Goal: Transaction & Acquisition: Obtain resource

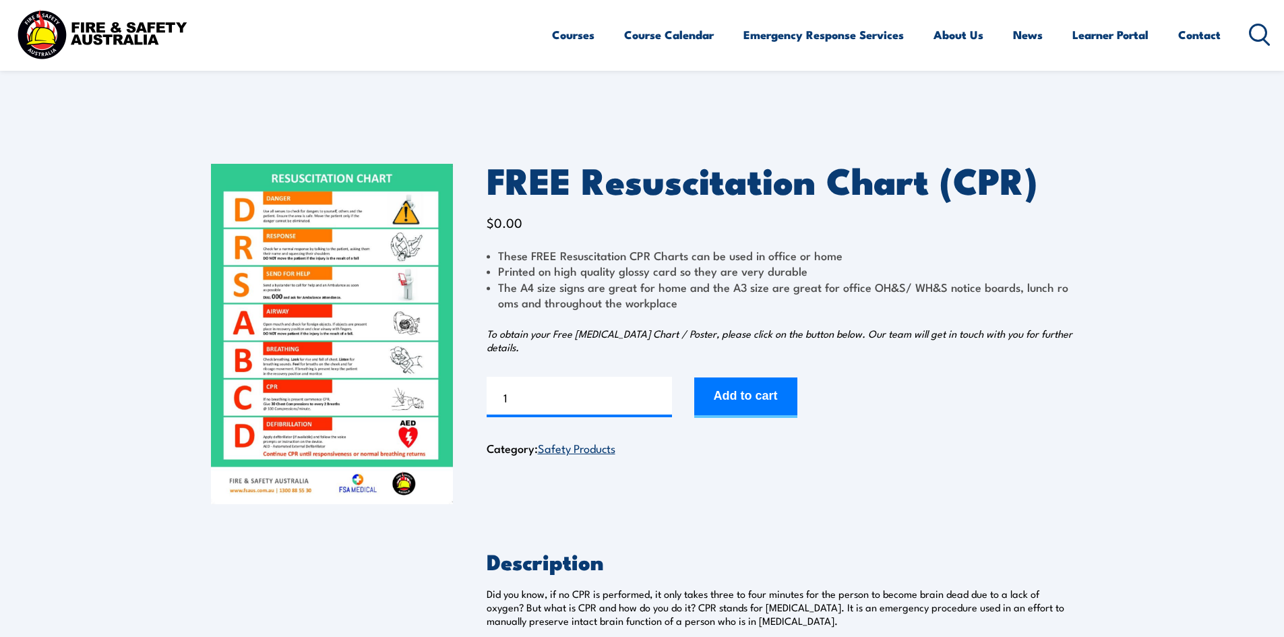
click at [329, 335] on img at bounding box center [332, 334] width 242 height 340
click at [756, 386] on button "Add to cart" at bounding box center [745, 398] width 103 height 40
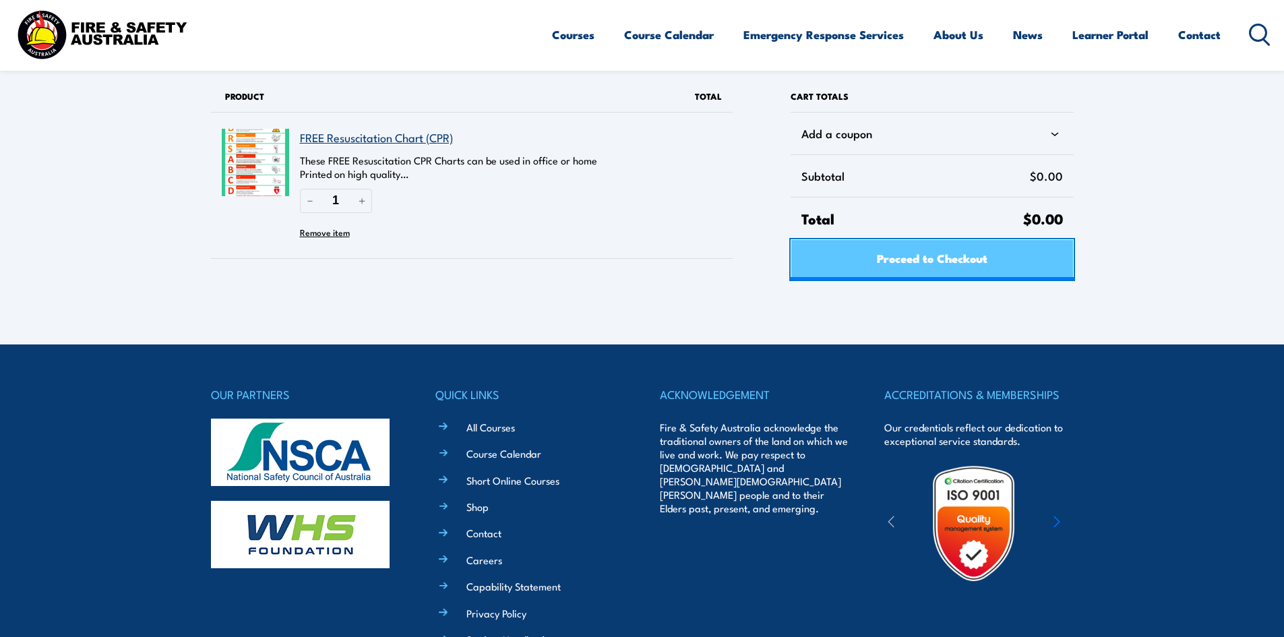
click at [880, 253] on span "Proceed to Checkout" at bounding box center [932, 258] width 111 height 36
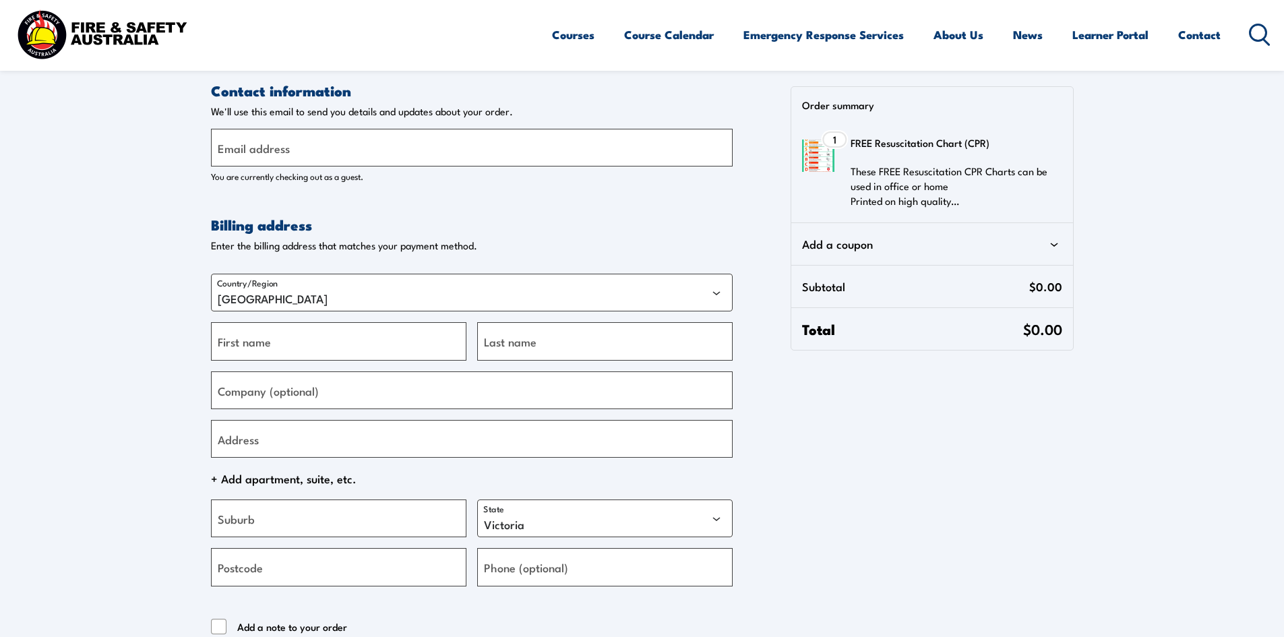
select select "VIC"
click at [266, 152] on label "Email address" at bounding box center [254, 148] width 72 height 18
click at [266, 152] on input "Email address" at bounding box center [472, 148] width 522 height 38
type input "hrohs@prestigejayco.com.au"
click at [316, 342] on input "First name" at bounding box center [339, 341] width 256 height 38
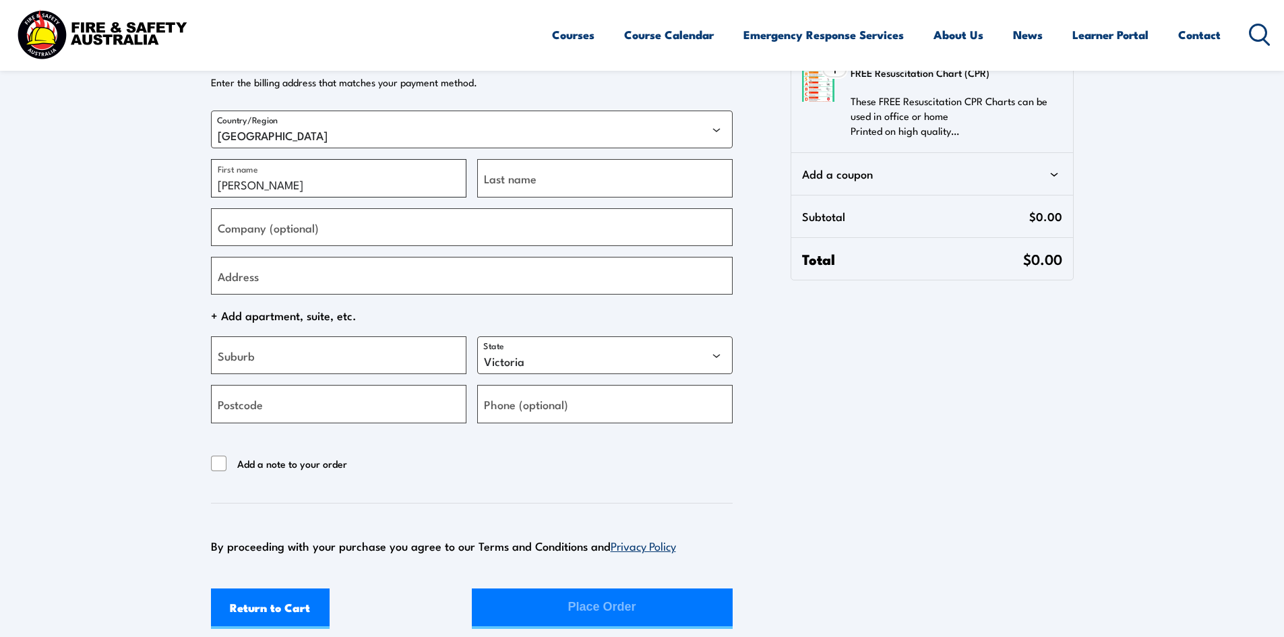
scroll to position [202, 0]
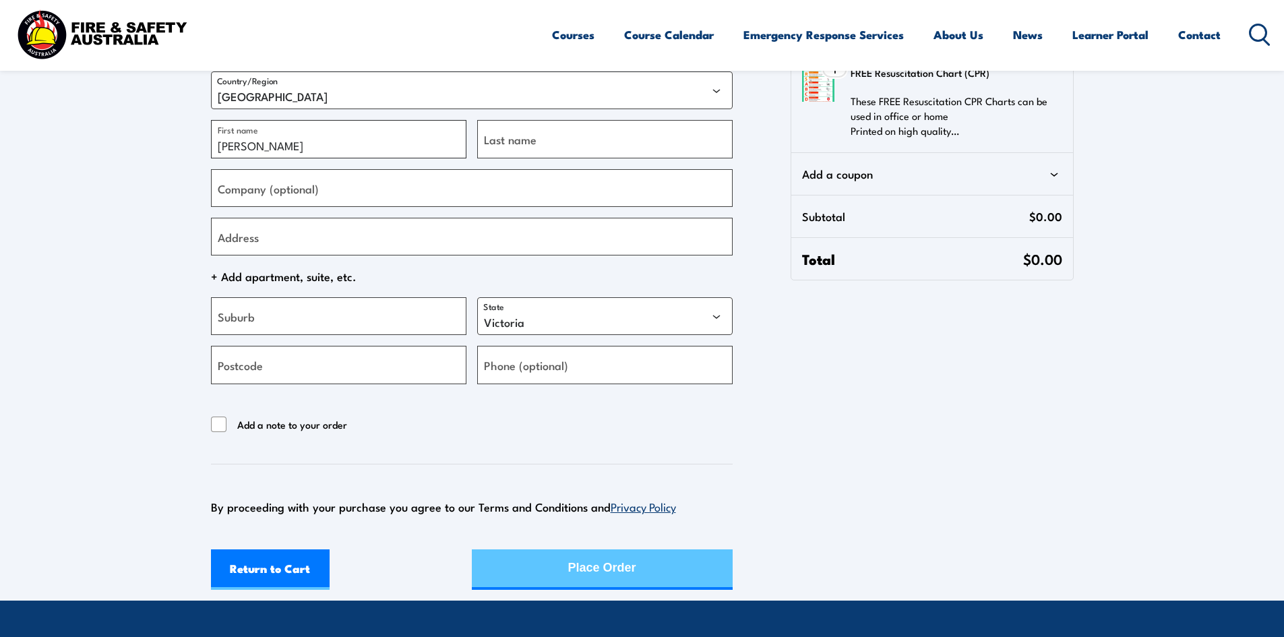
type input "Shane"
click at [547, 563] on button "Place Order" at bounding box center [602, 569] width 261 height 40
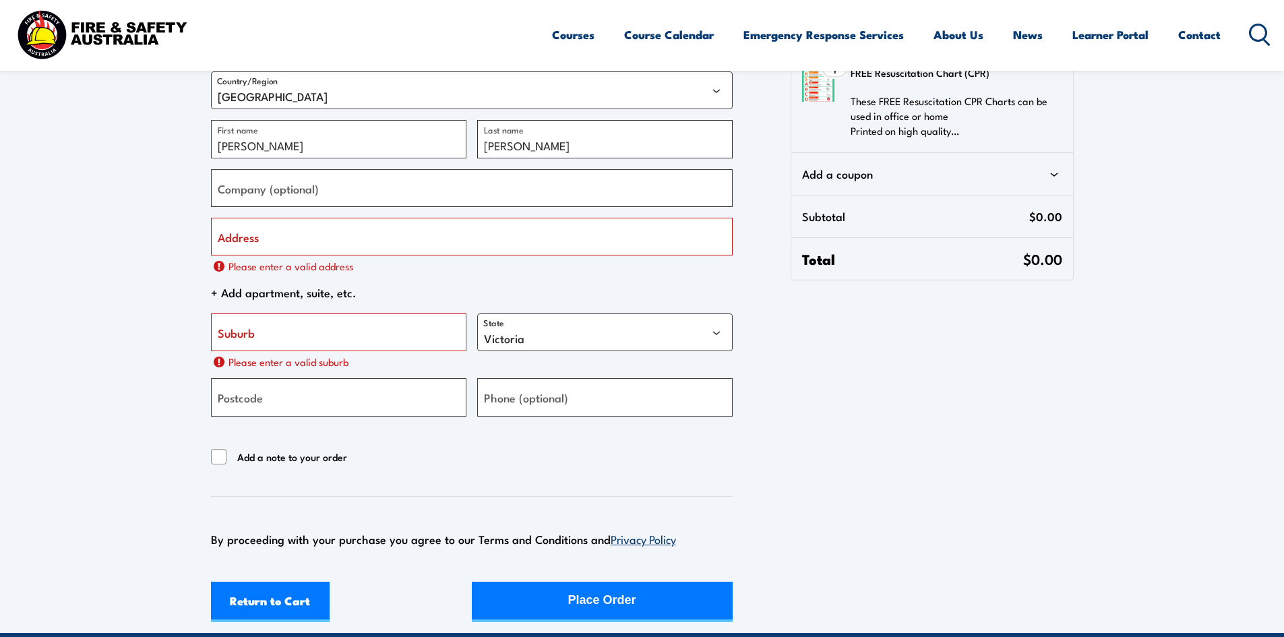
type input "Goodall"
click at [289, 245] on input "Address" at bounding box center [472, 237] width 522 height 38
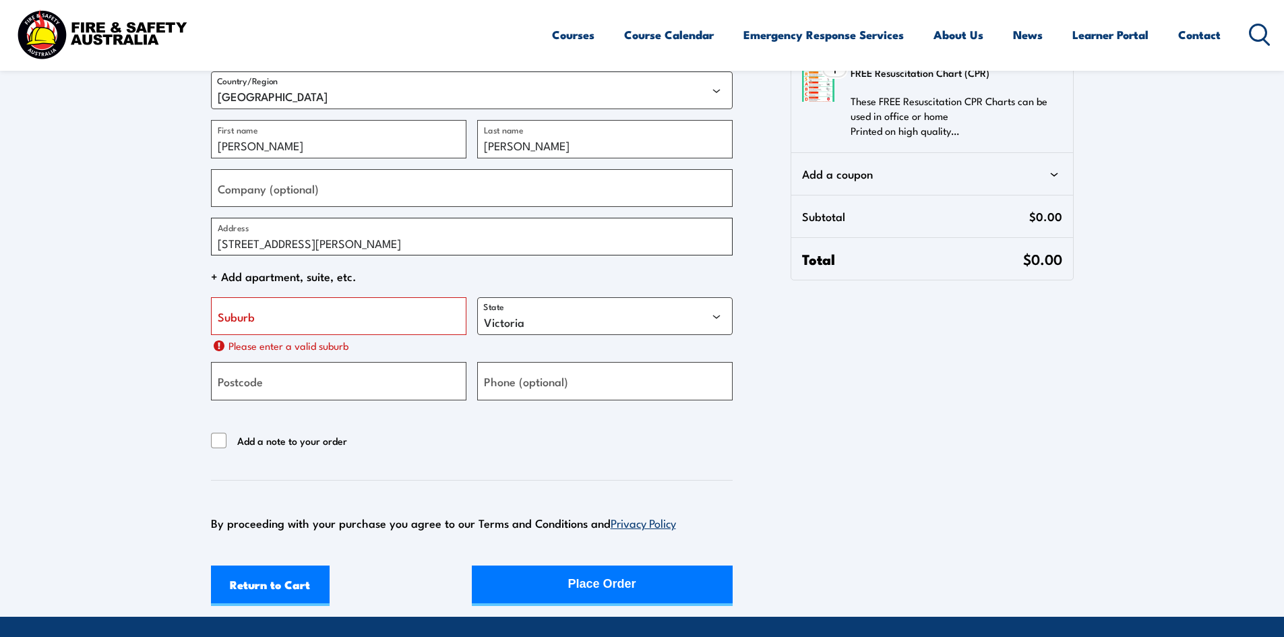
type input "182 - 192 Bellarine Hwy"
click at [227, 324] on label "Suburb" at bounding box center [236, 316] width 37 height 18
click at [227, 324] on input "Suburb" at bounding box center [339, 316] width 256 height 38
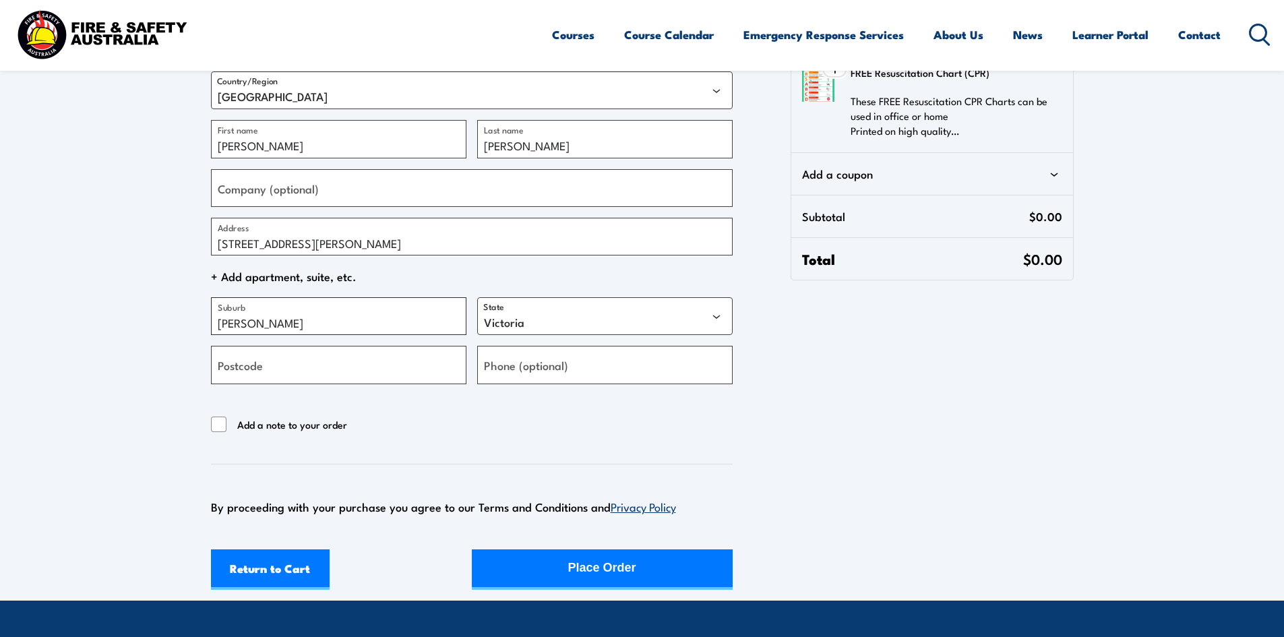
type input "Newcomb"
click at [345, 371] on input "Postcode" at bounding box center [339, 365] width 256 height 38
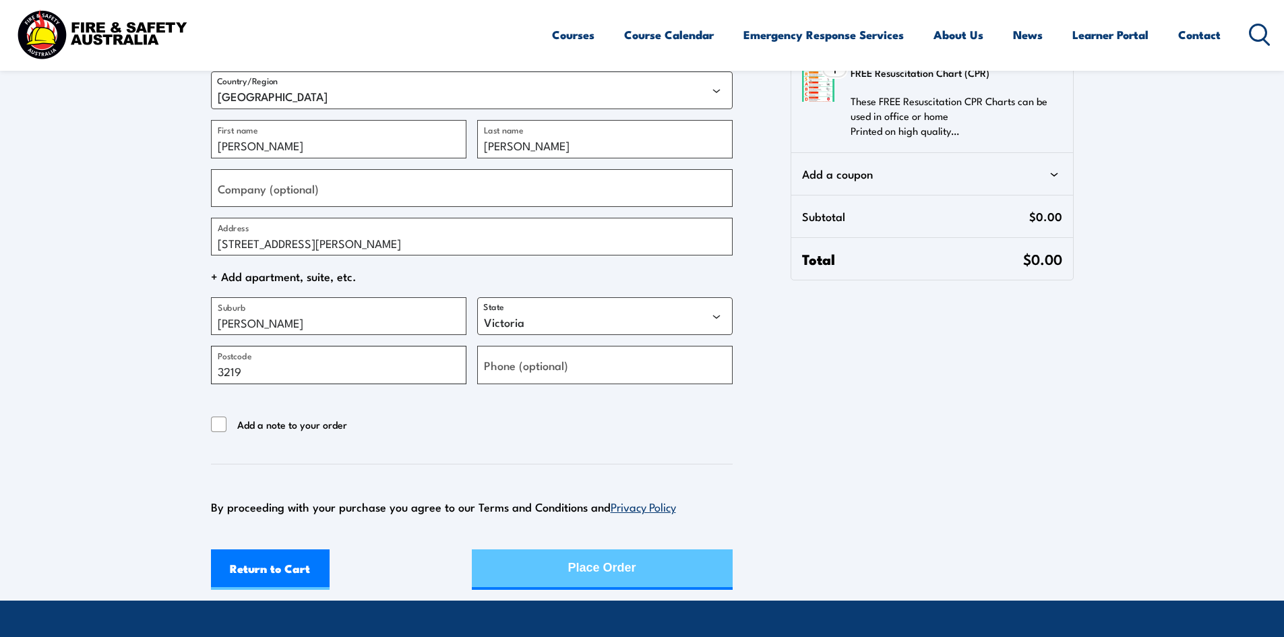
type input "3219"
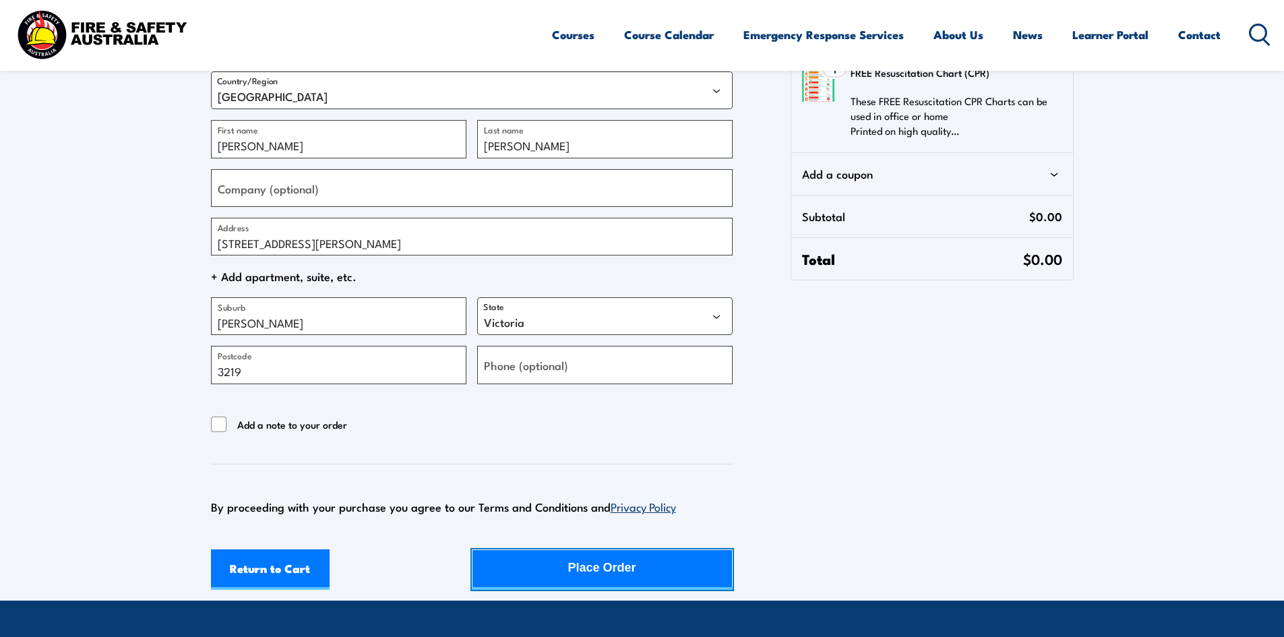
click at [562, 562] on button "Place Order" at bounding box center [602, 569] width 261 height 40
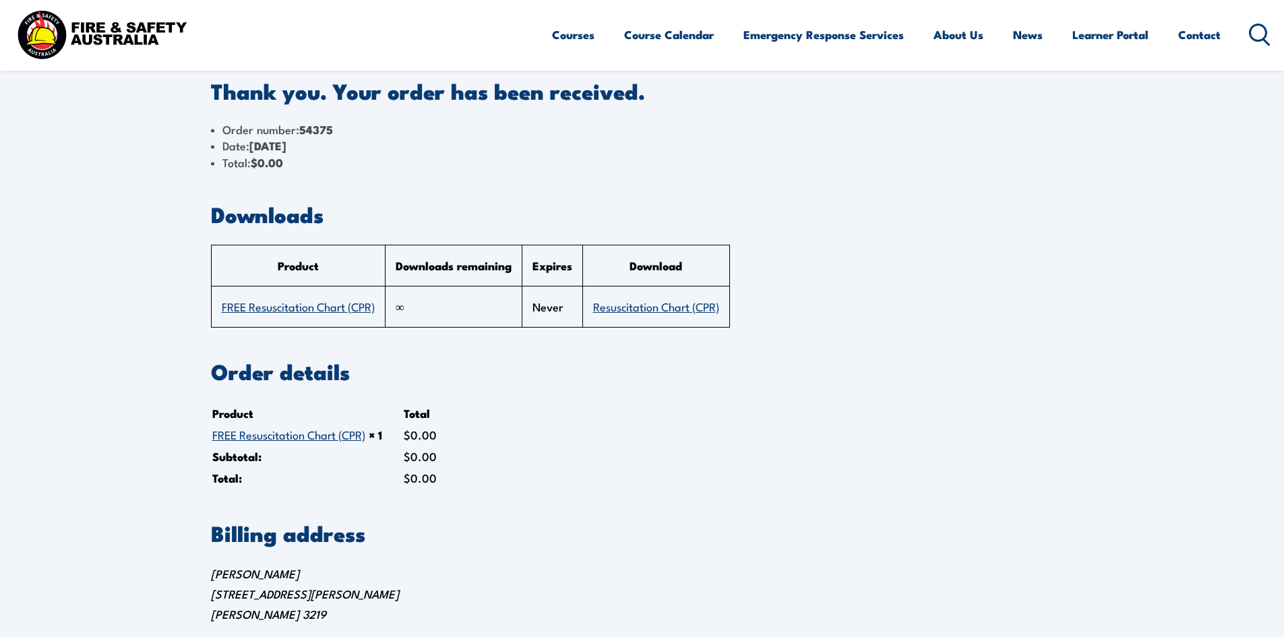
click at [643, 307] on link "Resuscitation Chart (CPR)" at bounding box center [656, 306] width 126 height 16
click at [1201, 211] on section "Thank you. Your order has been received. Order number: 54375 Date: August 27, 2…" at bounding box center [642, 327] width 1284 height 655
